Goal: Transaction & Acquisition: Purchase product/service

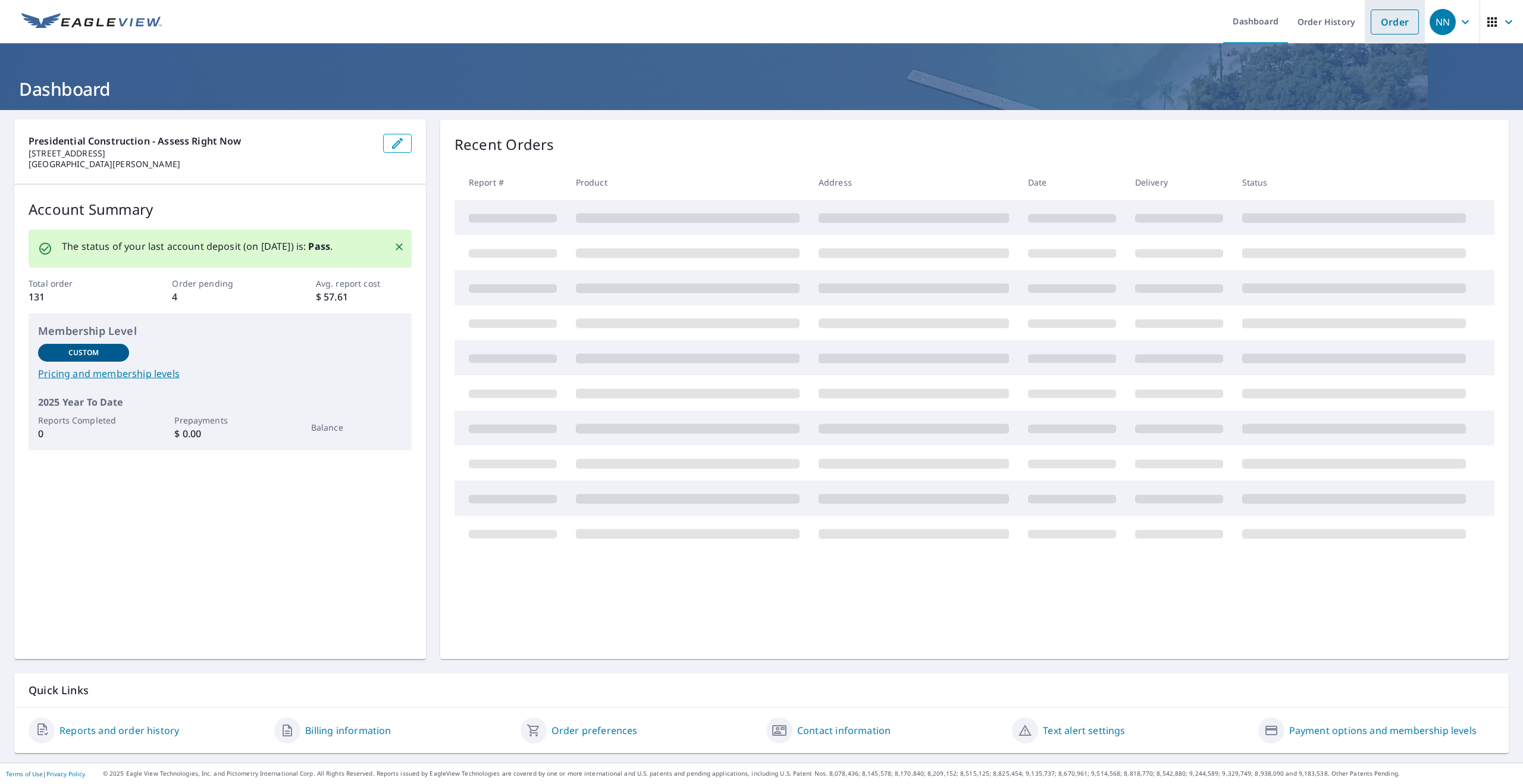
click at [1399, 31] on link "Order" at bounding box center [1394, 22] width 48 height 25
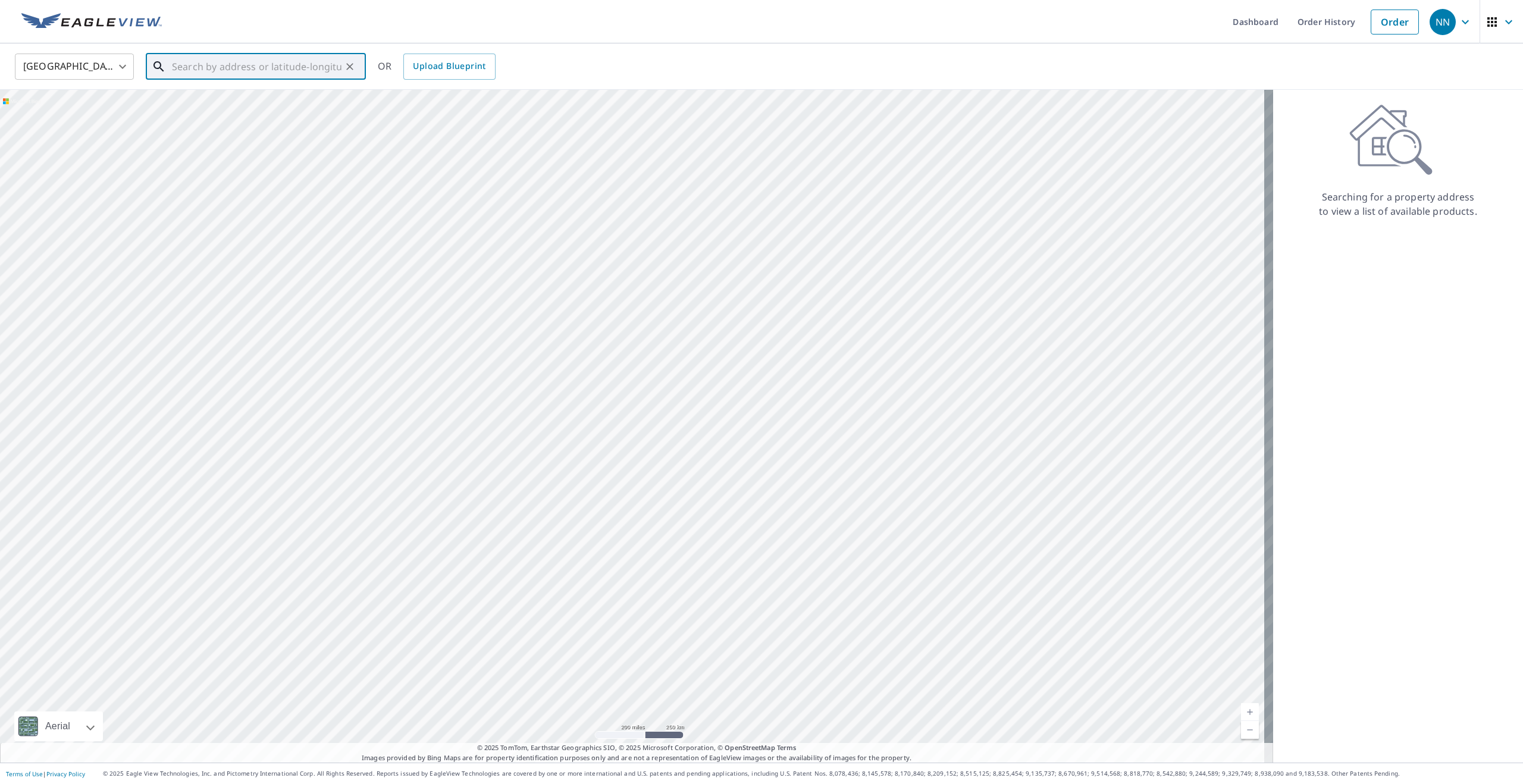
click at [248, 71] on input "text" at bounding box center [256, 67] width 170 height 33
paste input "[STREET_ADDRESS][PERSON_NAME]"
click at [250, 111] on p "[GEOGRAPHIC_DATA]" at bounding box center [263, 115] width 187 height 12
type input "[STREET_ADDRESS]"
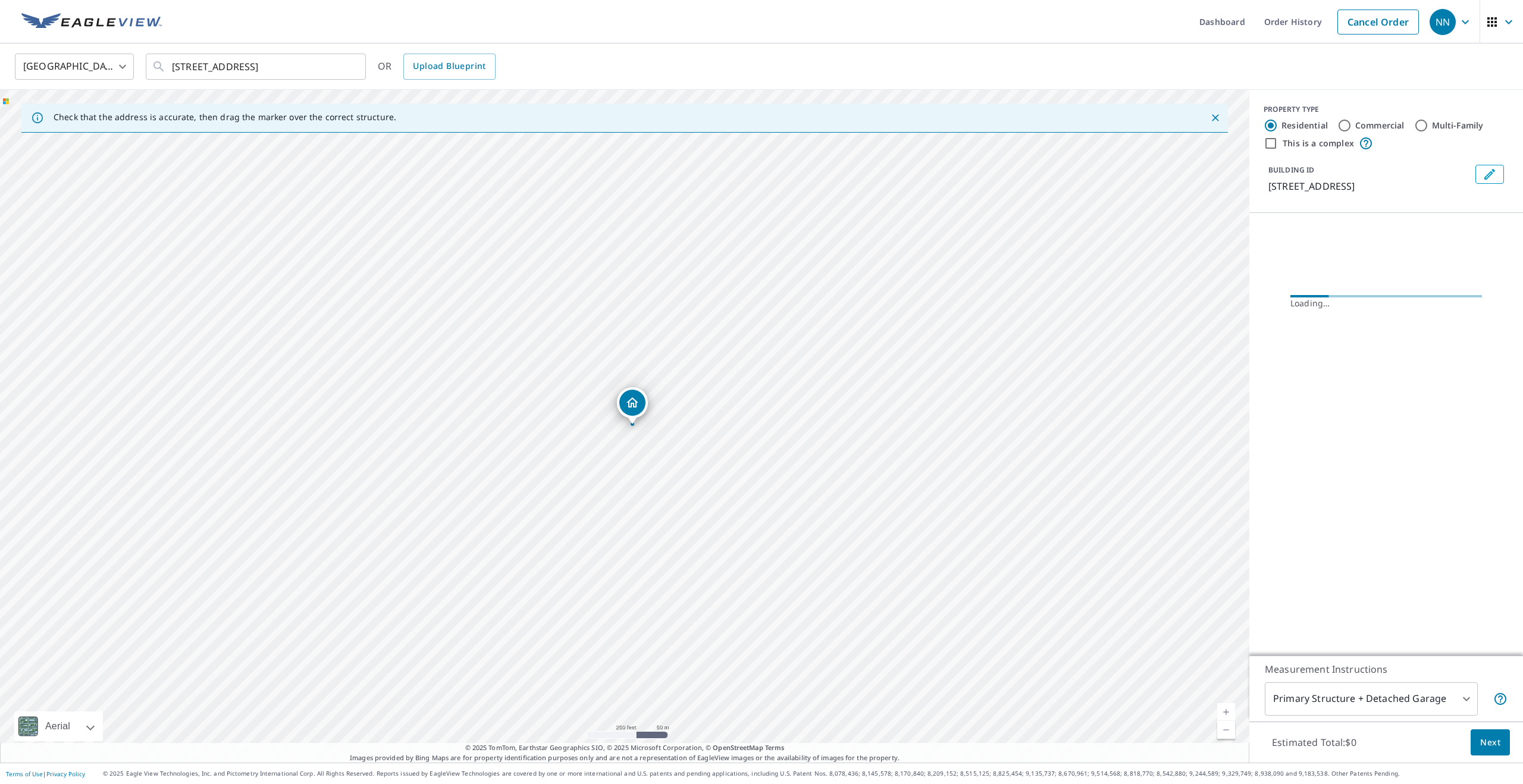
scroll to position [0, 0]
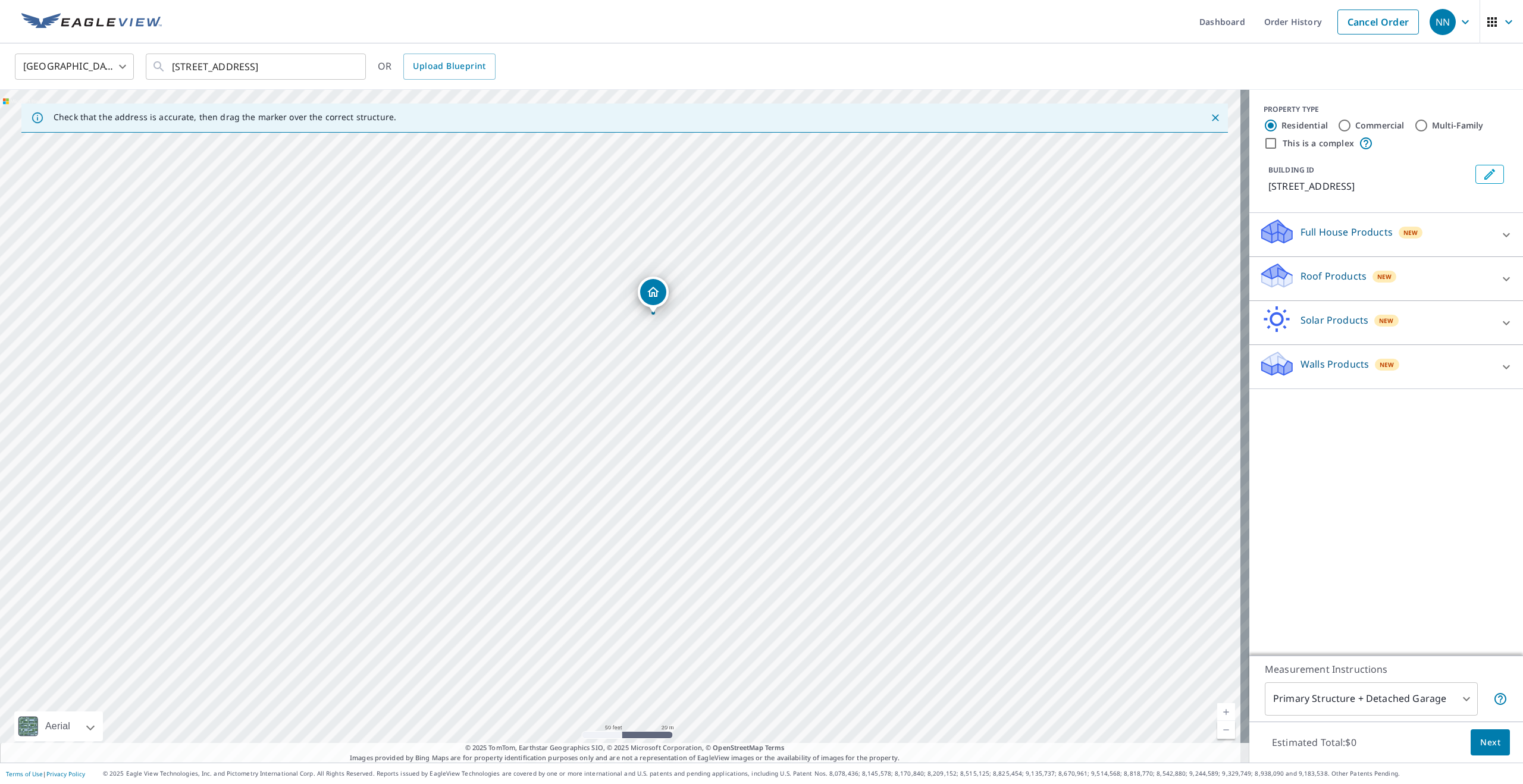
drag, startPoint x: 674, startPoint y: 289, endPoint x: 687, endPoint y: 577, distance: 288.3
click at [687, 577] on div "[STREET_ADDRESS]" at bounding box center [624, 426] width 1249 height 673
drag, startPoint x: 664, startPoint y: 308, endPoint x: 672, endPoint y: 407, distance: 99.3
click at [672, 407] on div "[STREET_ADDRESS]" at bounding box center [624, 426] width 1249 height 673
click at [1302, 272] on p "Roof Products" at bounding box center [1333, 276] width 66 height 14
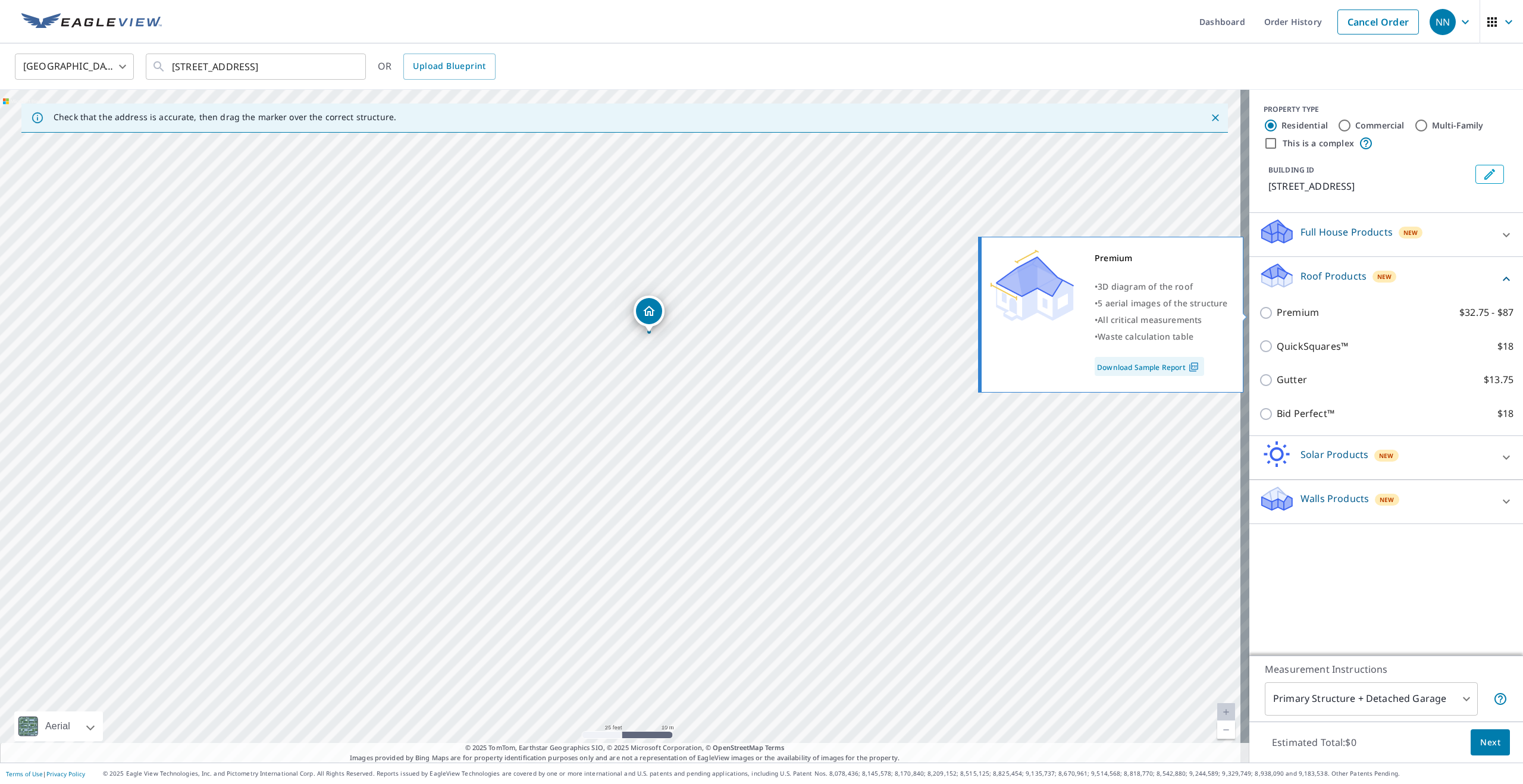
click at [1282, 319] on p "Premium" at bounding box center [1297, 312] width 42 height 15
click at [1276, 319] on input "Premium $32.75 - $87" at bounding box center [1268, 312] width 18 height 14
checkbox input "true"
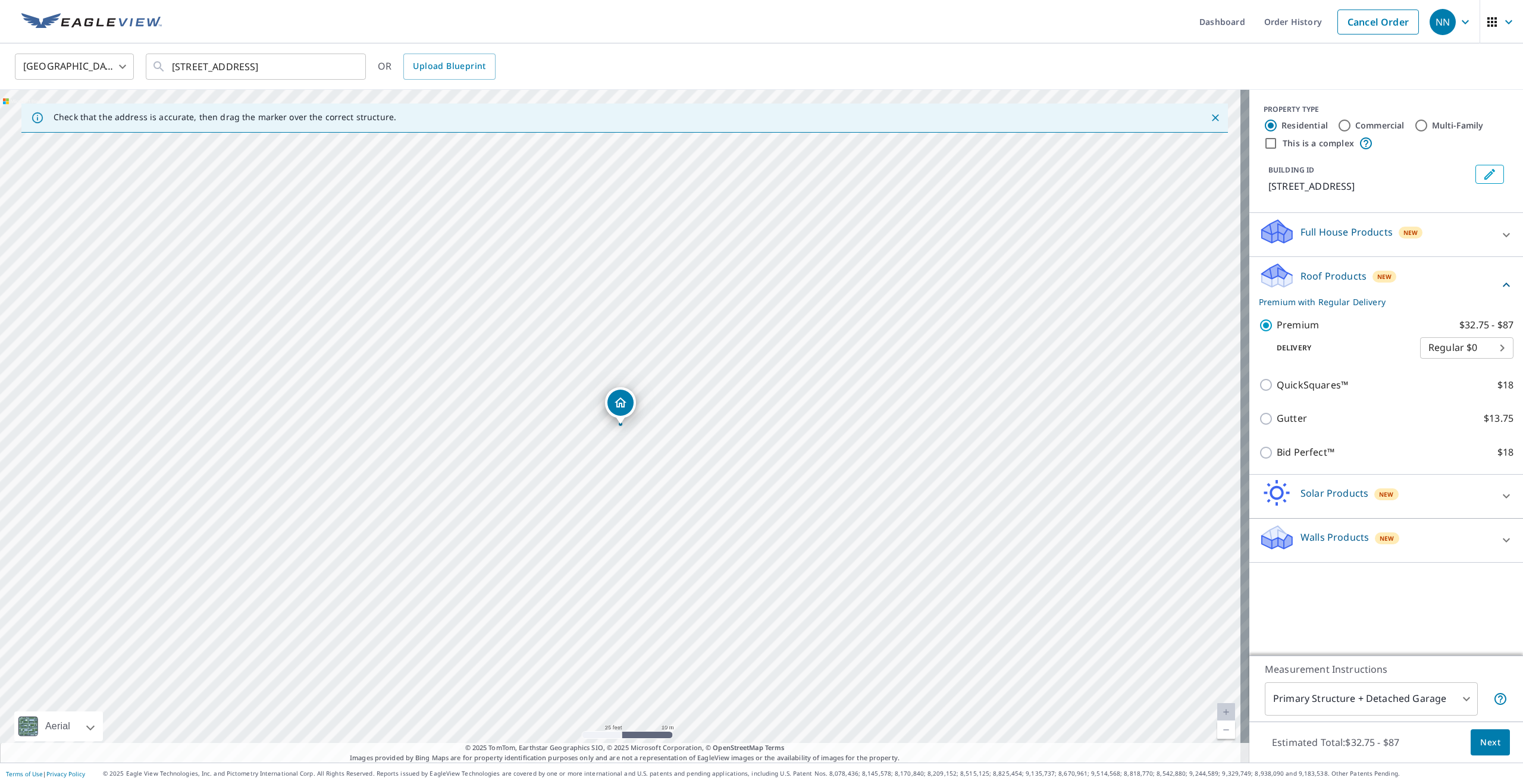
click at [1482, 749] on span "Next" at bounding box center [1490, 743] width 20 height 15
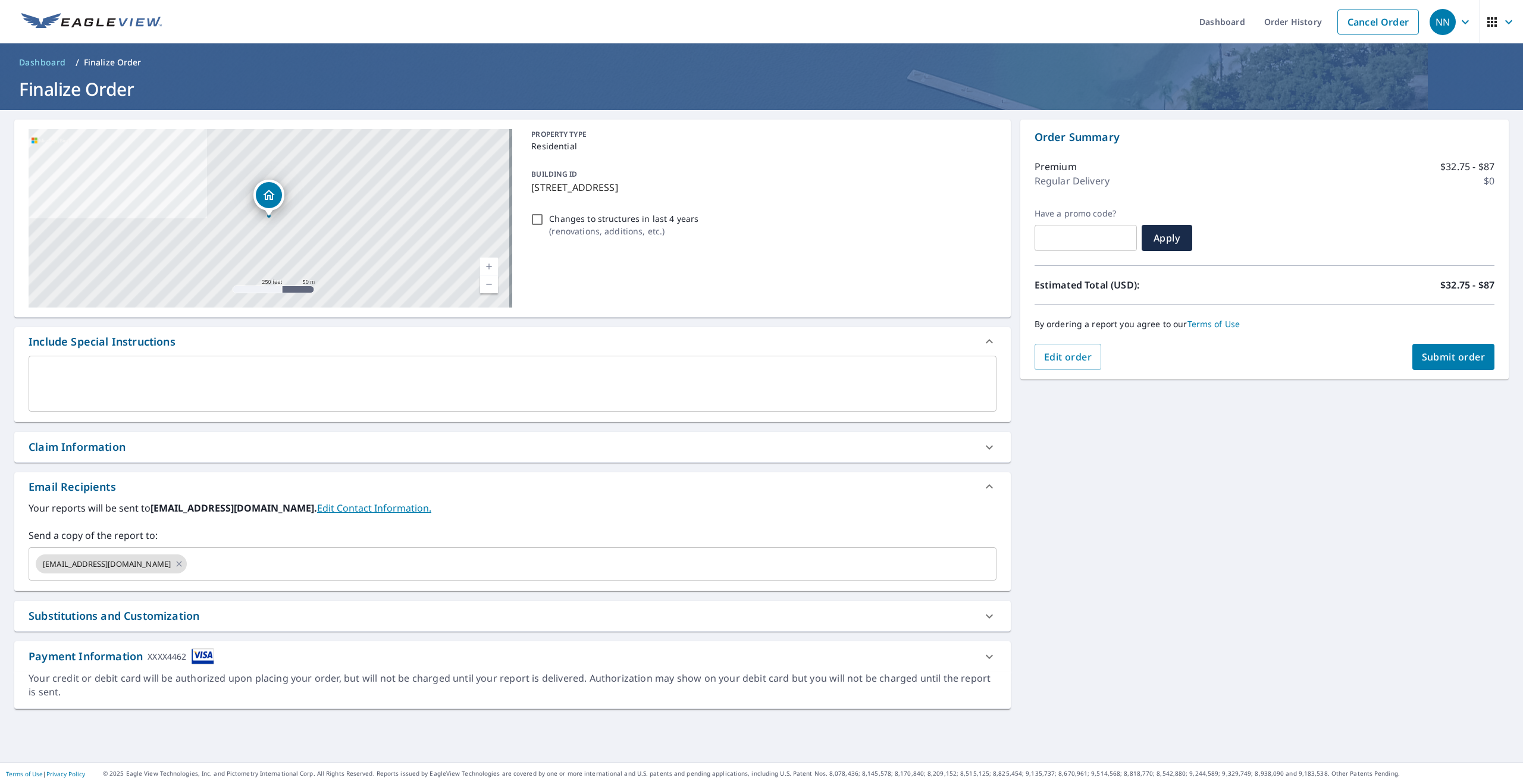
click at [1429, 358] on span "Submit order" at bounding box center [1454, 357] width 64 height 13
checkbox input "true"
